Goal: Navigation & Orientation: Find specific page/section

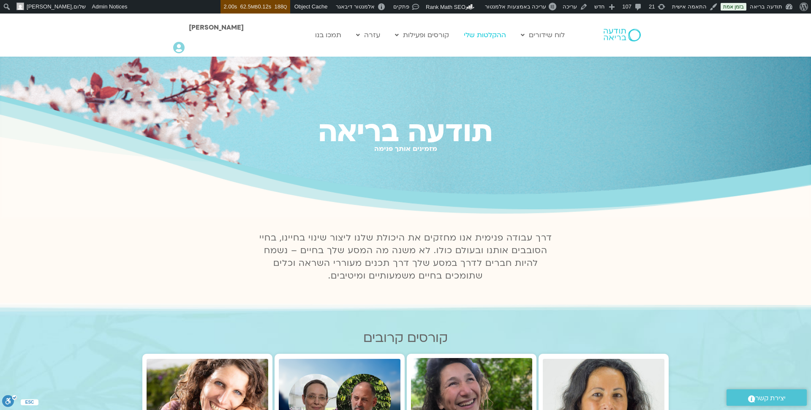
click at [492, 33] on link "ההקלטות שלי" at bounding box center [485, 35] width 51 height 16
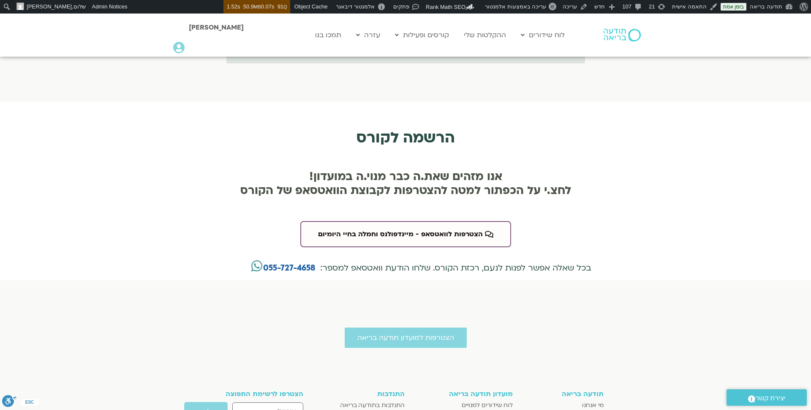
scroll to position [1838, 0]
